Goal: Register for event/course

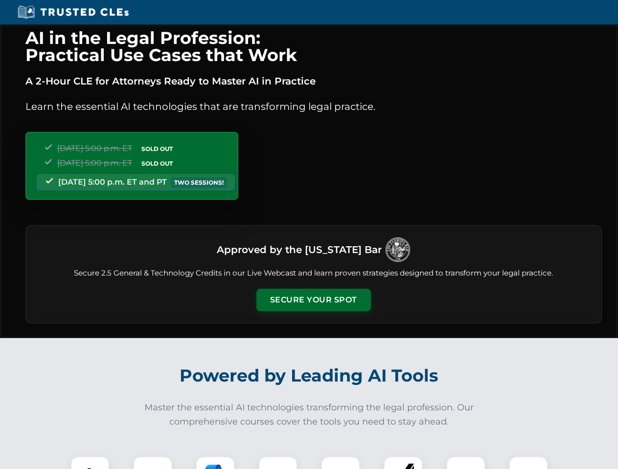
click at [313, 300] on button "Secure Your Spot" at bounding box center [313, 300] width 114 height 22
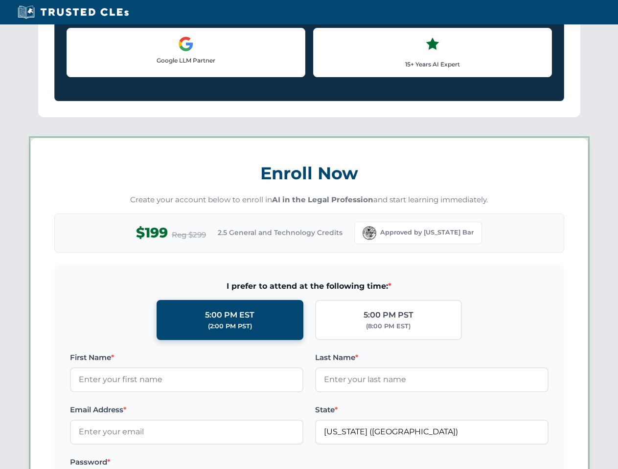
click at [215, 463] on label "Password *" at bounding box center [186, 463] width 233 height 12
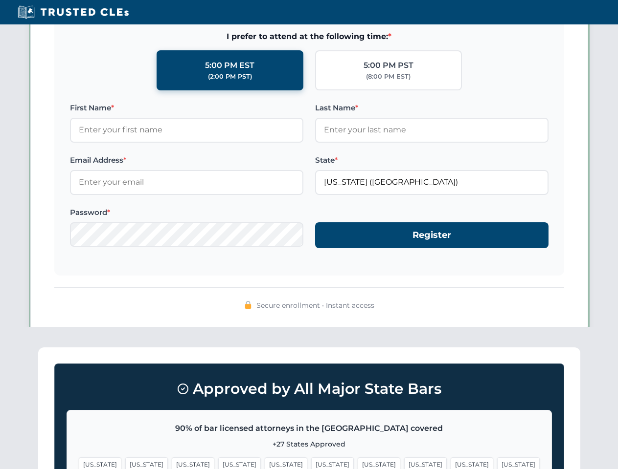
click at [450, 463] on span "[US_STATE]" at bounding box center [471, 465] width 43 height 14
